Goal: Task Accomplishment & Management: Complete application form

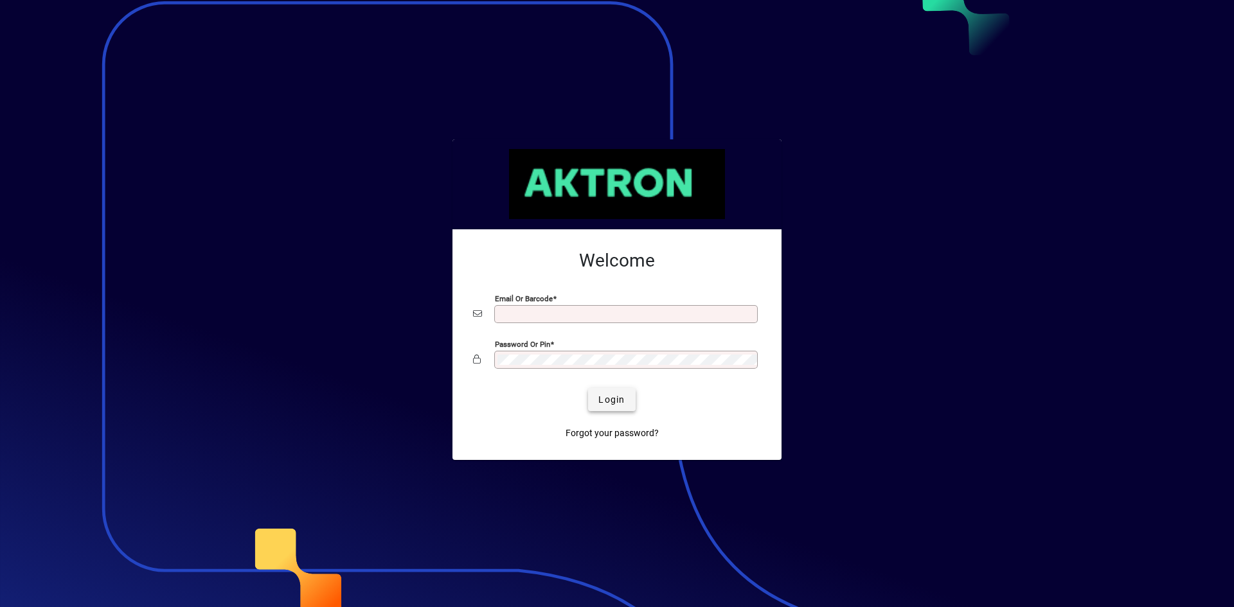
type input "**********"
click at [616, 393] on span "Login" at bounding box center [611, 399] width 26 height 13
